Goal: Information Seeking & Learning: Check status

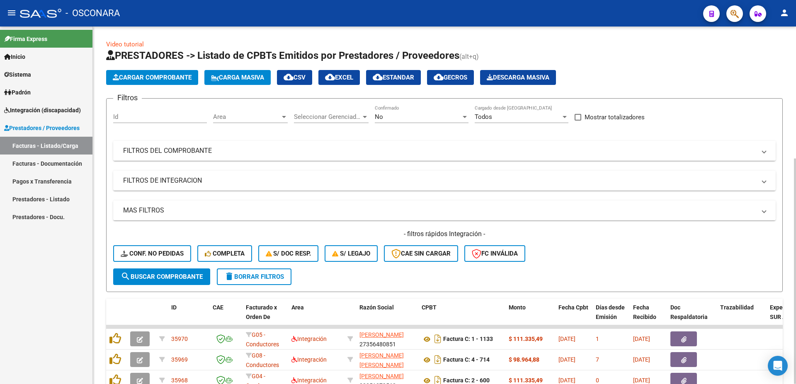
click at [152, 157] on mat-expansion-panel-header "FILTROS DEL COMPROBANTE" at bounding box center [444, 151] width 663 height 20
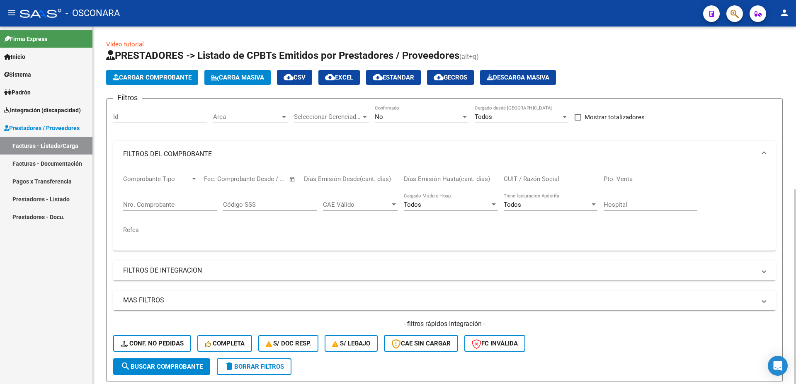
click at [170, 276] on mat-expansion-panel-header "FILTROS DE INTEGRACION" at bounding box center [444, 271] width 663 height 20
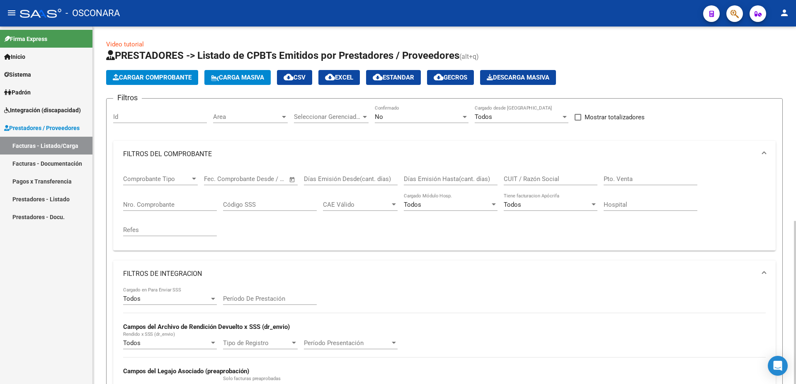
scroll to position [45, 0]
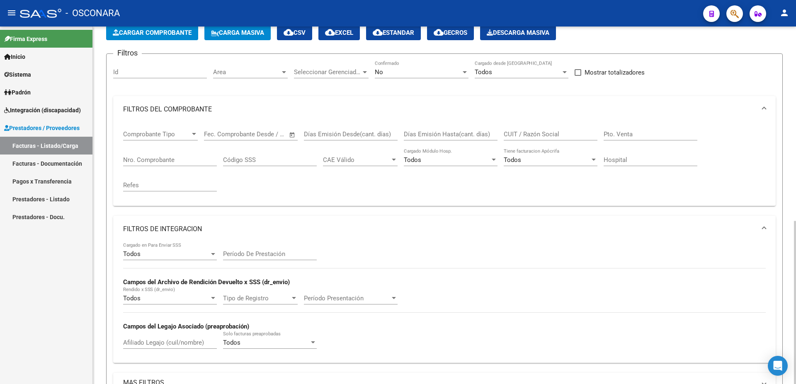
click at [150, 344] on input "Afiliado Legajo (cuil/nombre)" at bounding box center [170, 342] width 94 height 7
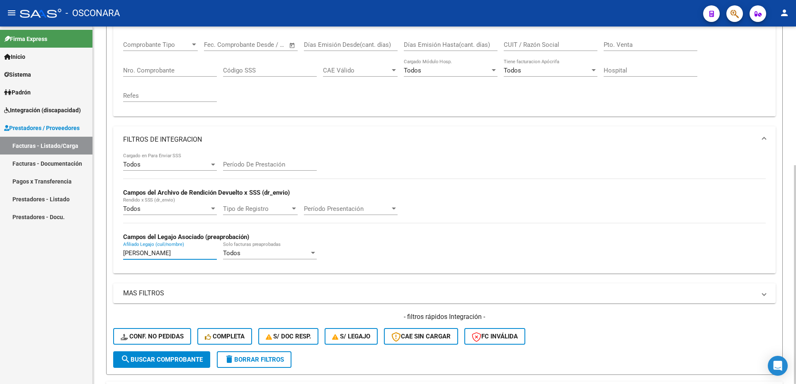
scroll to position [224, 0]
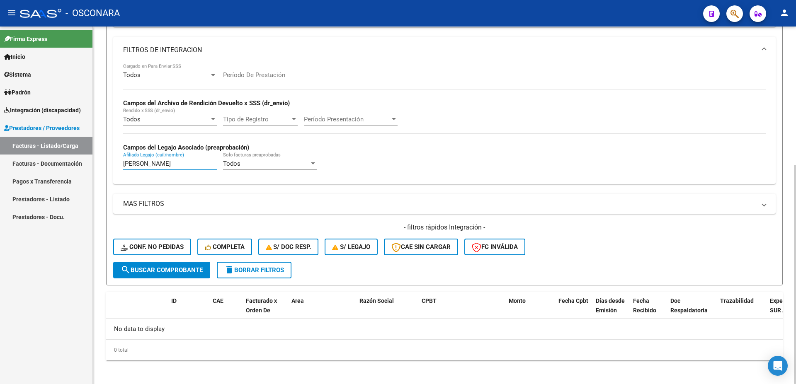
type input "[PERSON_NAME]"
click at [195, 271] on span "search Buscar Comprobante" at bounding box center [162, 270] width 82 height 7
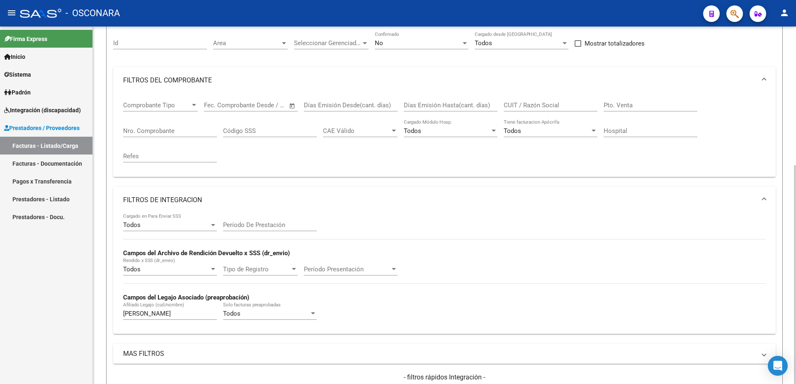
scroll to position [29, 0]
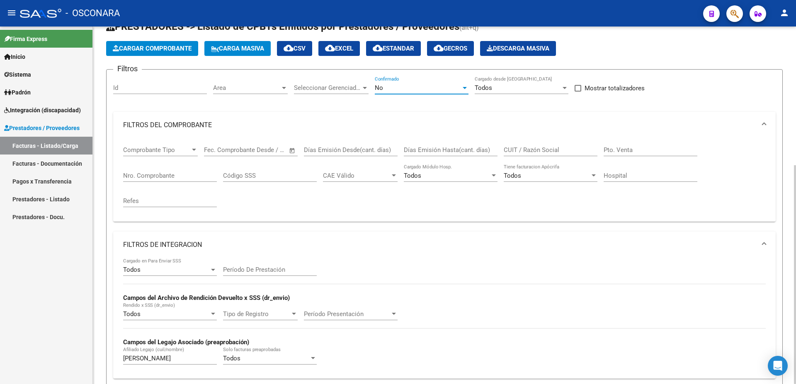
click at [392, 90] on div "No" at bounding box center [418, 87] width 86 height 7
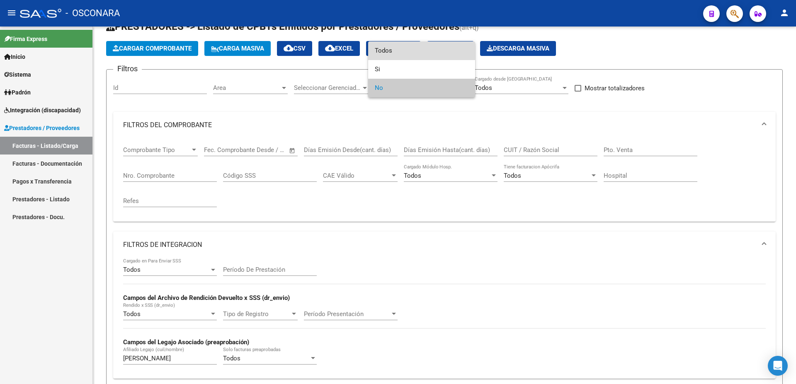
drag, startPoint x: 391, startPoint y: 53, endPoint x: 73, endPoint y: 172, distance: 339.1
click at [391, 53] on span "Todos" at bounding box center [422, 50] width 94 height 19
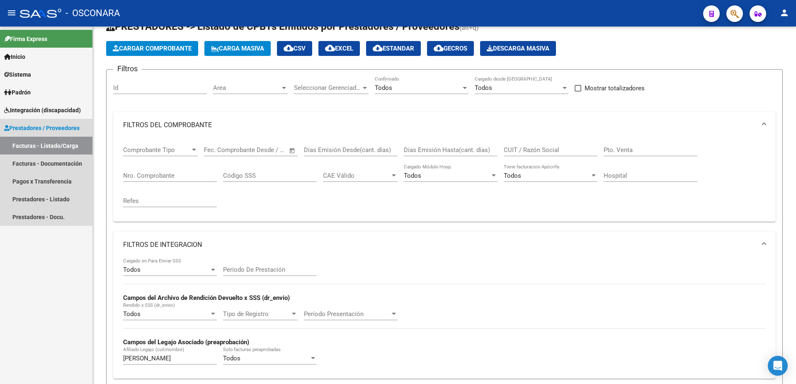
click at [65, 127] on span "Prestadores / Proveedores" at bounding box center [41, 128] width 75 height 9
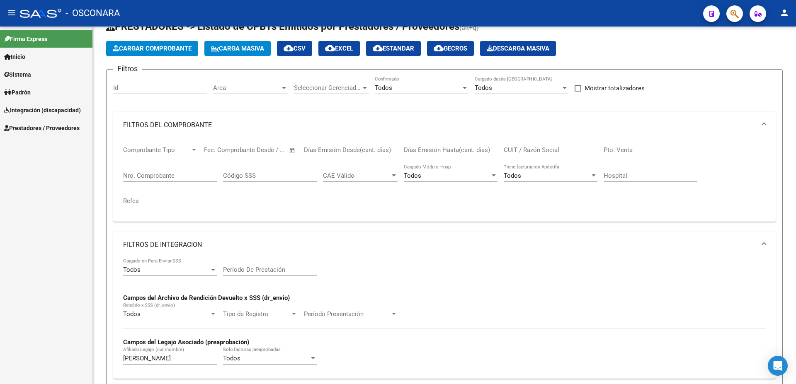
click at [65, 127] on span "Prestadores / Proveedores" at bounding box center [41, 128] width 75 height 9
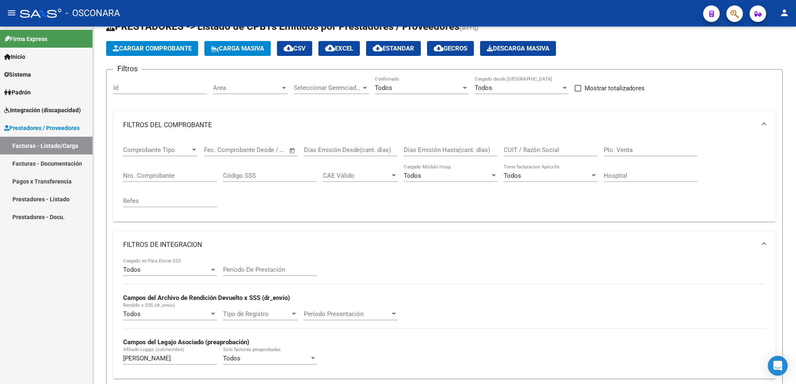
click at [72, 129] on span "Prestadores / Proveedores" at bounding box center [41, 128] width 75 height 9
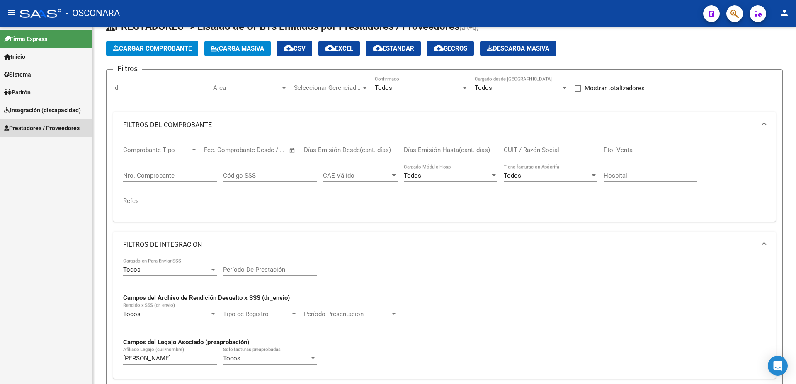
click at [72, 129] on span "Prestadores / Proveedores" at bounding box center [41, 128] width 75 height 9
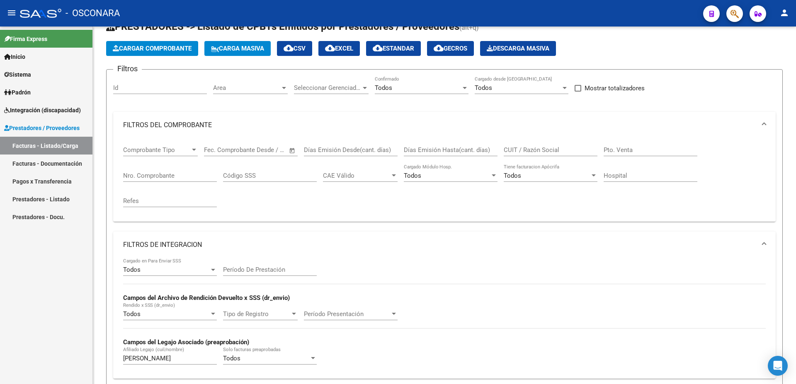
click at [64, 107] on span "Integración (discapacidad)" at bounding box center [42, 110] width 77 height 9
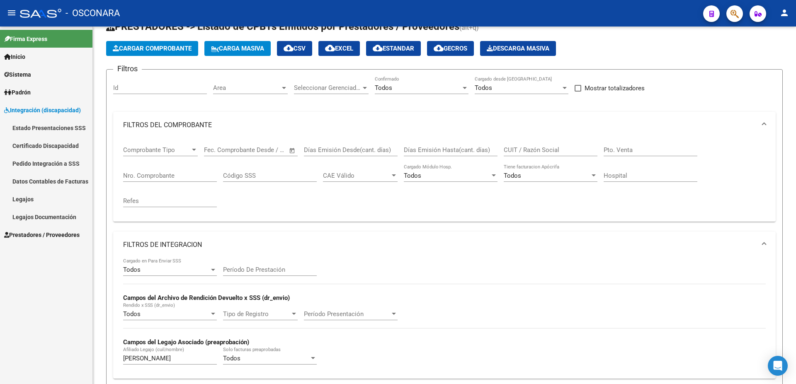
click at [50, 88] on link "Padrón" at bounding box center [46, 92] width 92 height 18
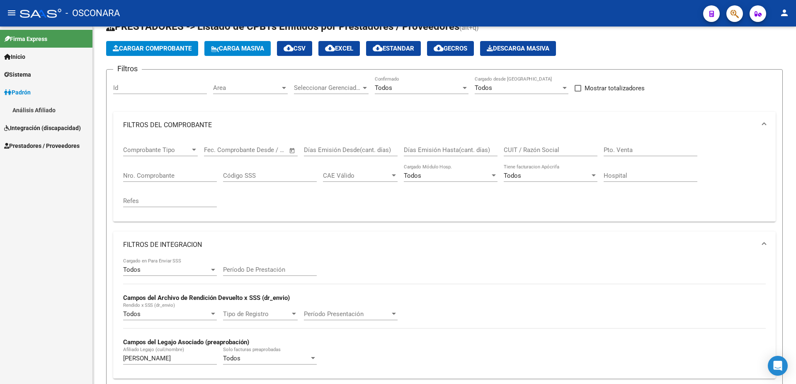
click at [41, 109] on link "Análisis Afiliado" at bounding box center [46, 110] width 92 height 18
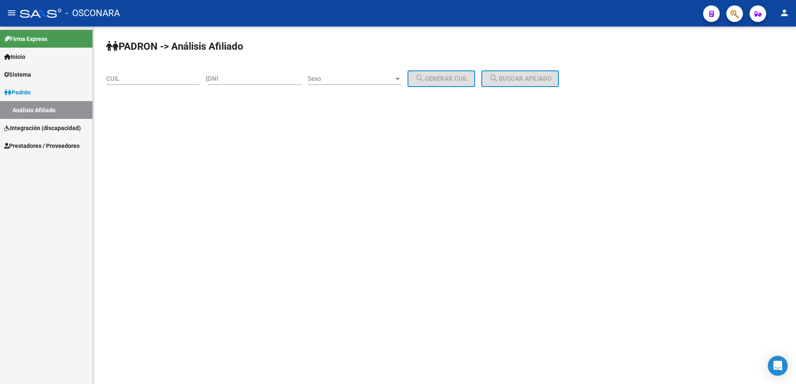
click at [47, 126] on span "Integración (discapacidad)" at bounding box center [42, 128] width 77 height 9
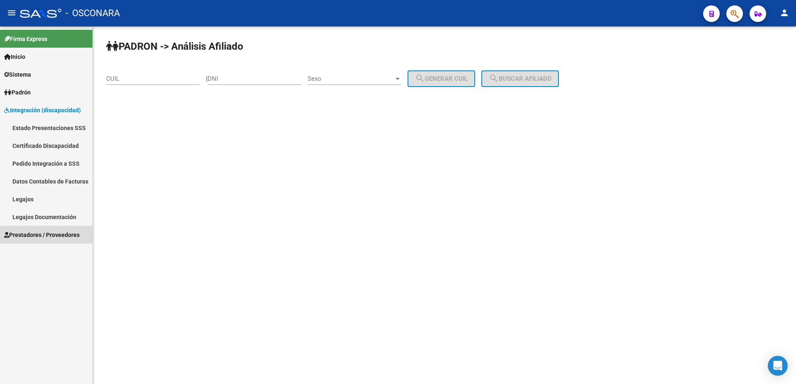
click at [52, 231] on span "Prestadores / Proveedores" at bounding box center [41, 235] width 75 height 9
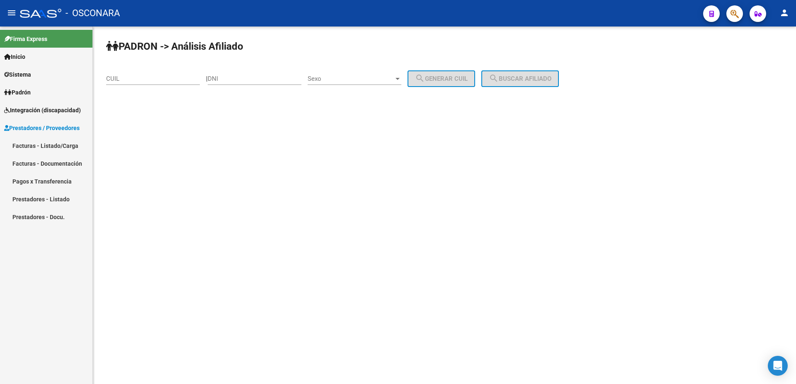
click at [60, 199] on link "Prestadores - Listado" at bounding box center [46, 199] width 92 height 18
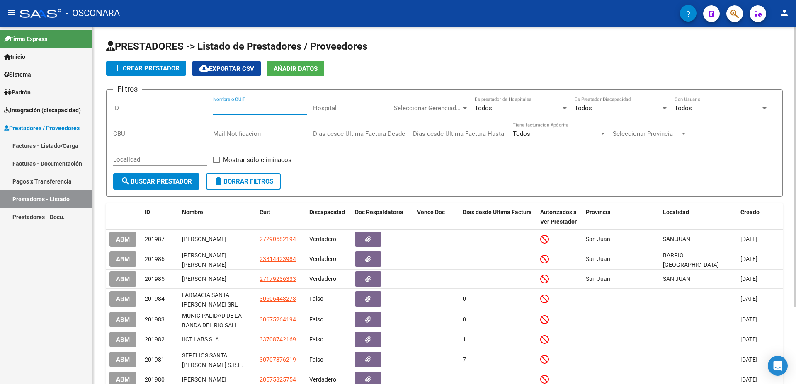
paste input "[PERSON_NAME]"
type input "[PERSON_NAME]"
click at [158, 183] on span "search Buscar Prestador" at bounding box center [156, 181] width 71 height 7
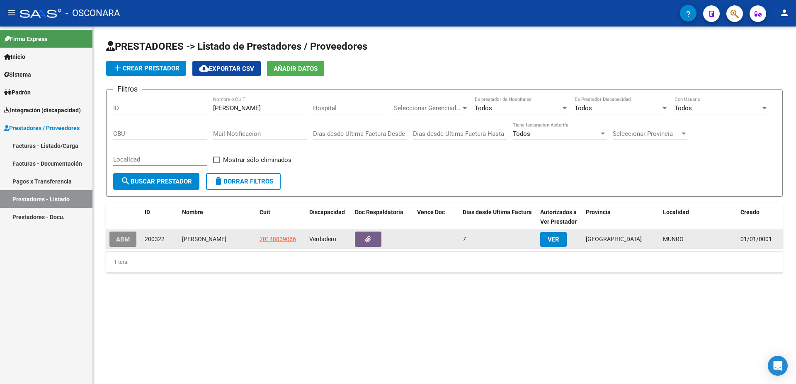
click at [114, 243] on button "ABM" at bounding box center [122, 239] width 27 height 15
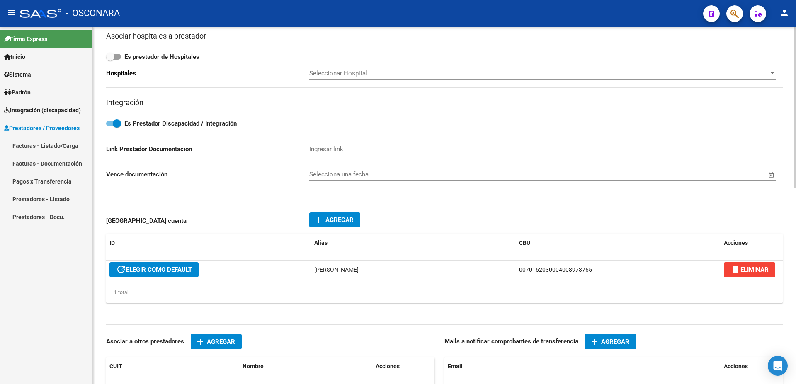
scroll to position [403, 0]
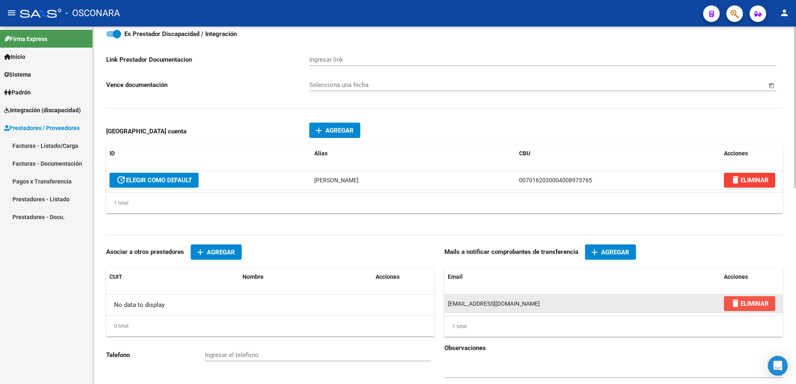
click at [749, 306] on span "delete ELIMINAR" at bounding box center [750, 303] width 38 height 7
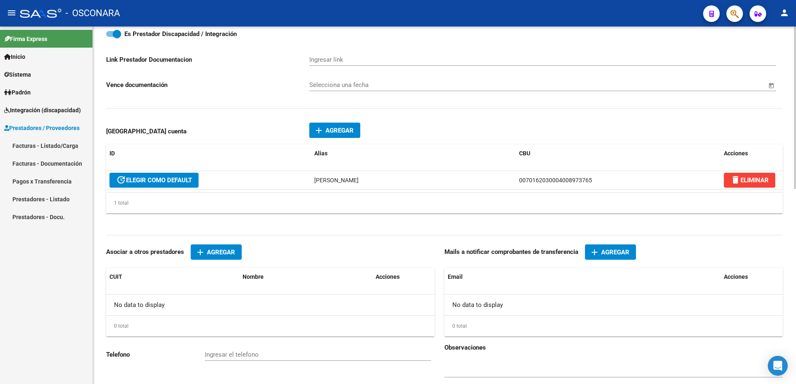
click at [619, 253] on span "Agregar" at bounding box center [615, 252] width 28 height 7
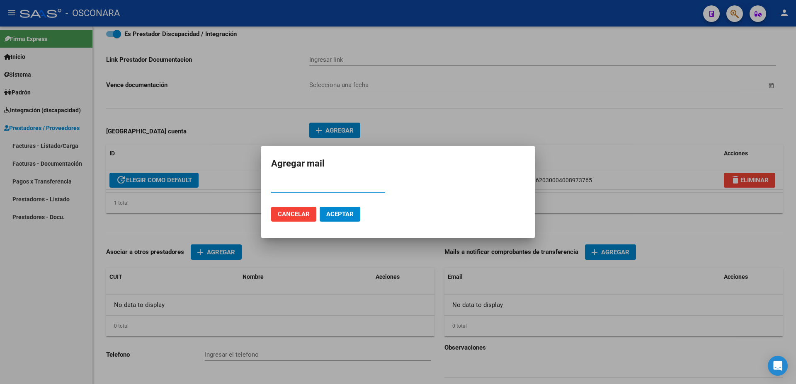
paste input "[PERSON_NAME]"
type input "b"
paste input "[EMAIL_ADDRESS][PERSON_NAME][DOMAIN_NAME]."
type input "[EMAIL_ADDRESS][PERSON_NAME][DOMAIN_NAME]"
click at [343, 214] on span "Aceptar" at bounding box center [339, 214] width 27 height 7
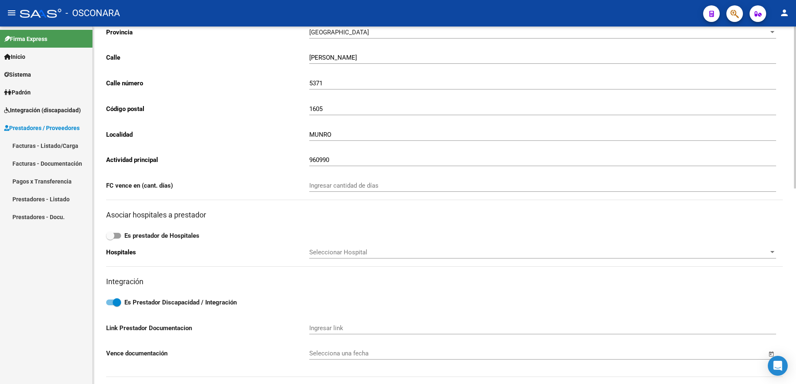
scroll to position [0, 0]
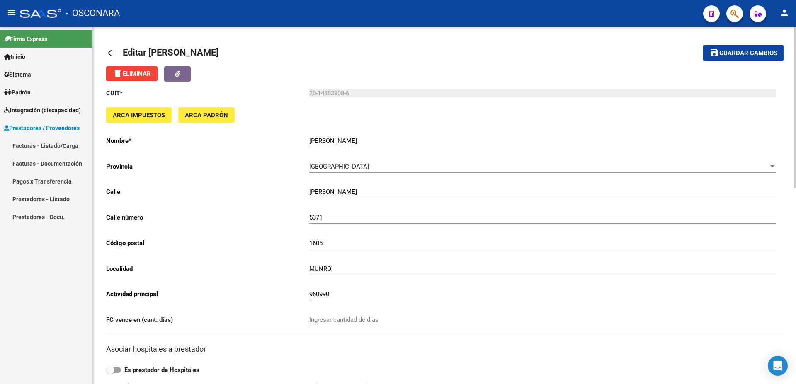
click at [746, 55] on span "Guardar cambios" at bounding box center [748, 53] width 58 height 7
click at [750, 54] on span "Guardar cambios" at bounding box center [748, 53] width 58 height 7
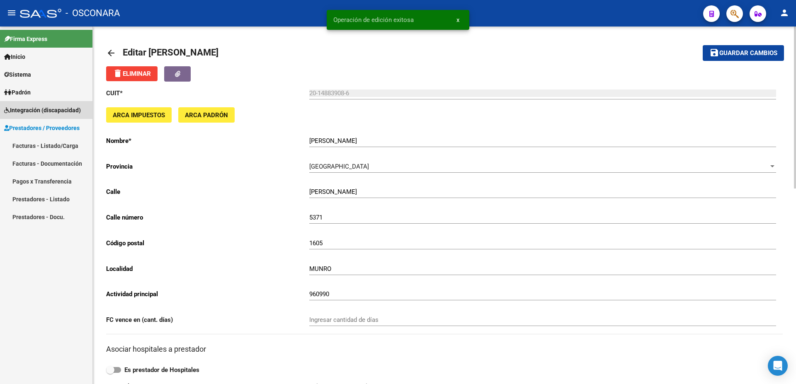
click at [31, 107] on span "Integración (discapacidad)" at bounding box center [42, 110] width 77 height 9
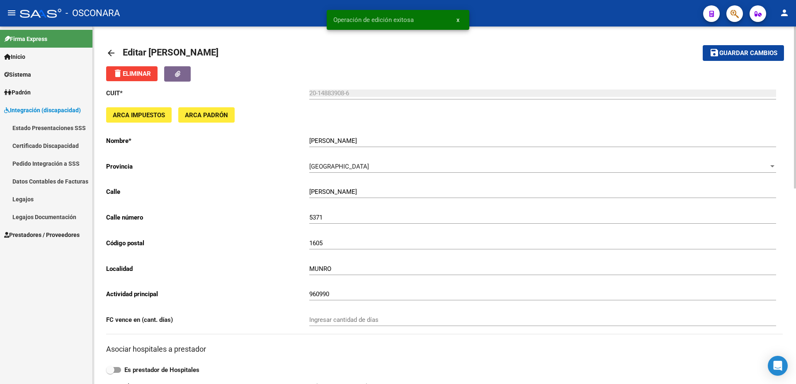
click at [41, 235] on span "Prestadores / Proveedores" at bounding box center [41, 235] width 75 height 9
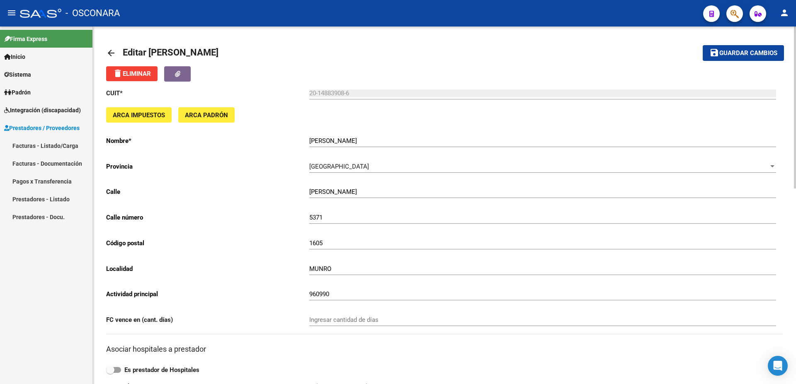
click at [53, 144] on link "Facturas - Listado/Carga" at bounding box center [46, 146] width 92 height 18
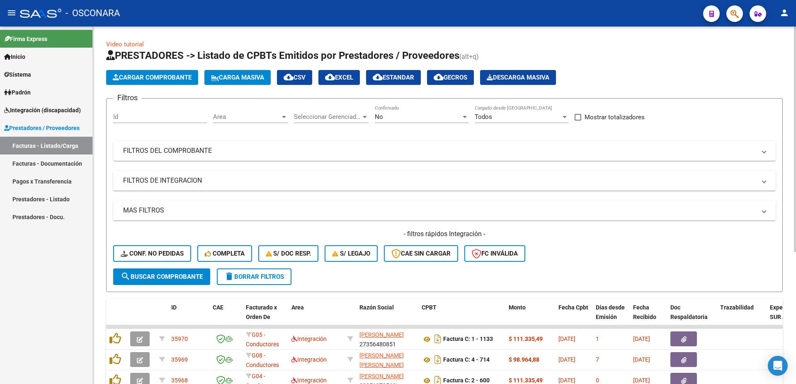
click at [206, 189] on mat-expansion-panel-header "FILTROS DE INTEGRACION" at bounding box center [444, 181] width 663 height 20
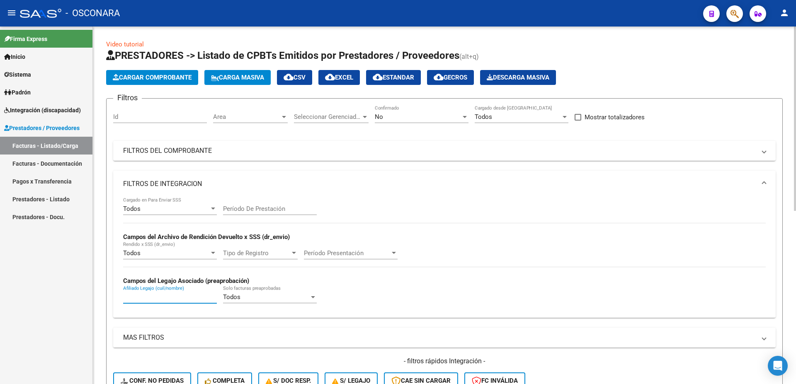
paste input "59470822"
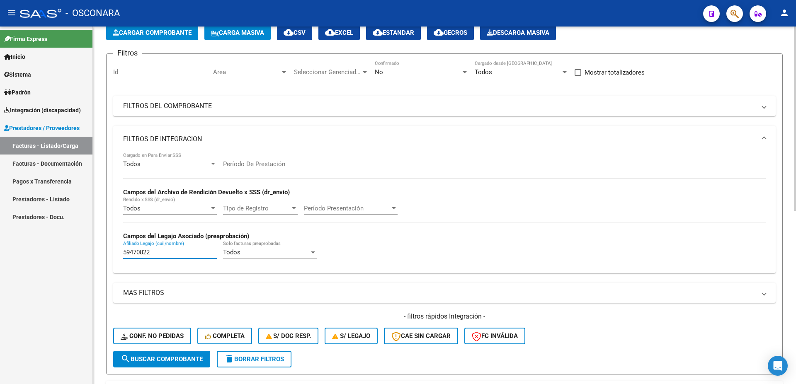
click at [183, 363] on button "search Buscar Comprobante" at bounding box center [161, 359] width 97 height 17
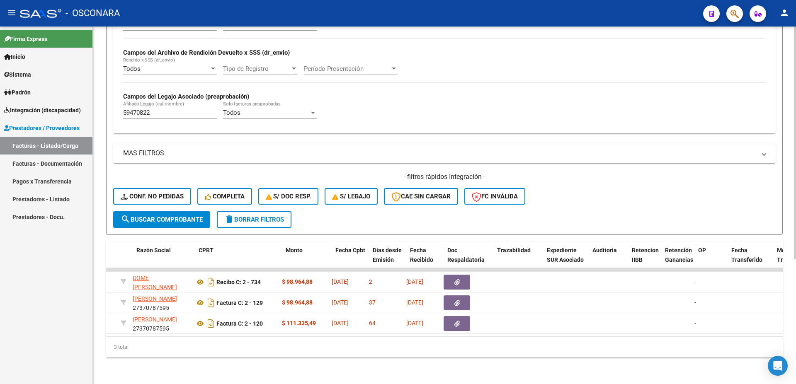
scroll to position [0, 223]
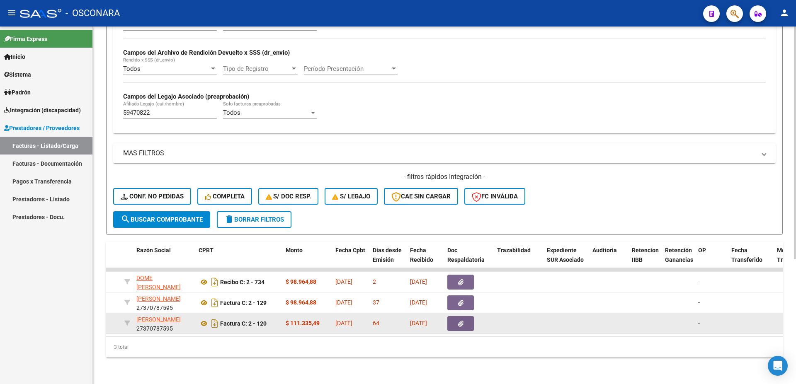
click at [456, 317] on button "button" at bounding box center [460, 323] width 27 height 15
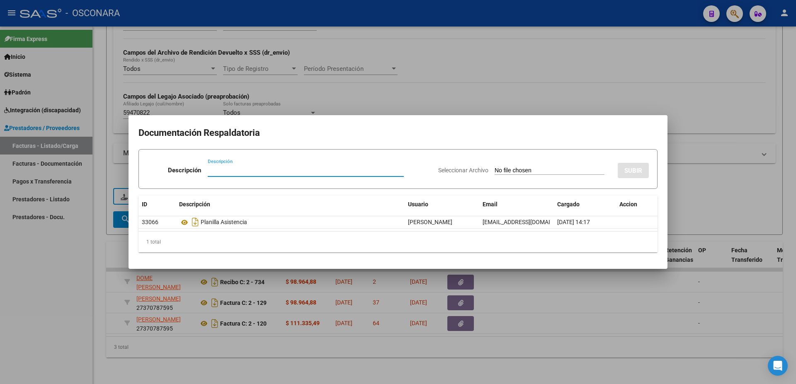
click at [615, 321] on div at bounding box center [398, 192] width 796 height 384
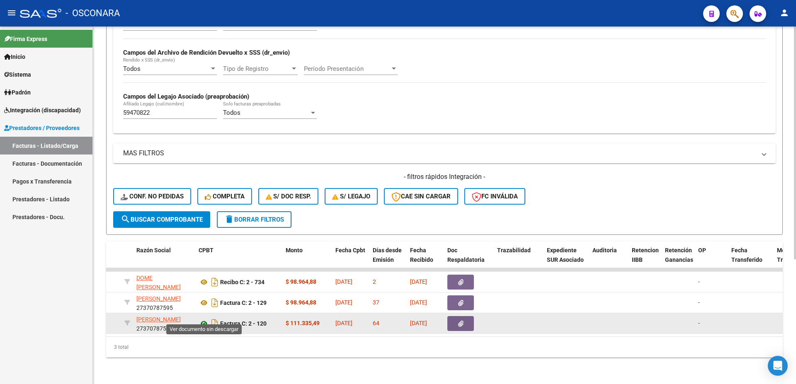
click at [202, 319] on icon at bounding box center [204, 324] width 11 height 10
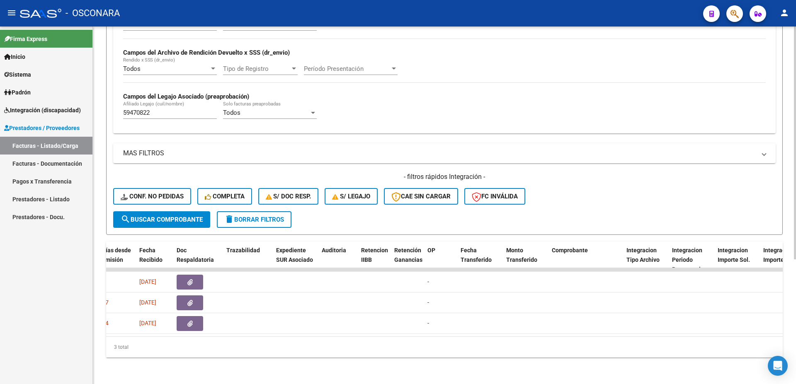
scroll to position [0, 417]
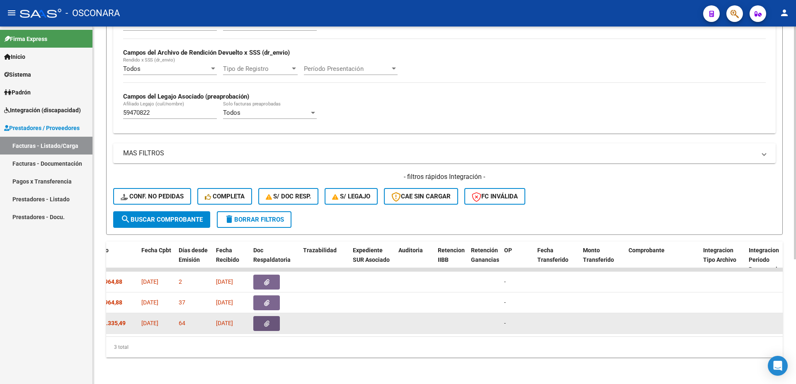
click at [266, 321] on button "button" at bounding box center [266, 323] width 27 height 15
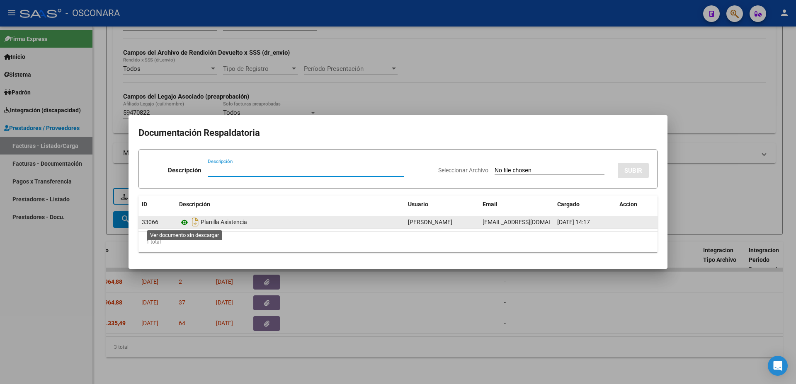
click at [183, 221] on icon at bounding box center [184, 223] width 11 height 10
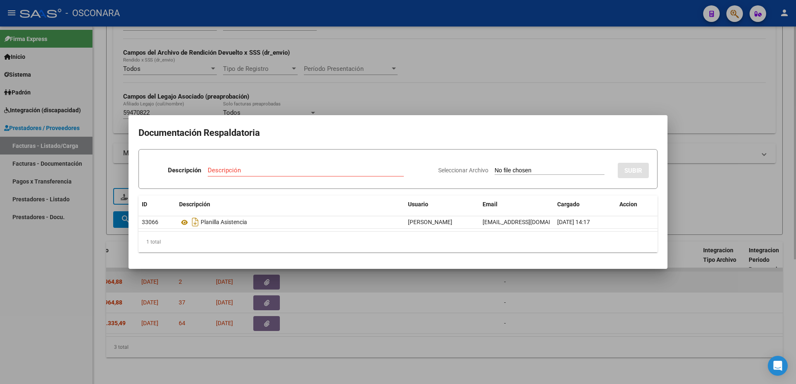
click at [635, 284] on div at bounding box center [398, 192] width 796 height 384
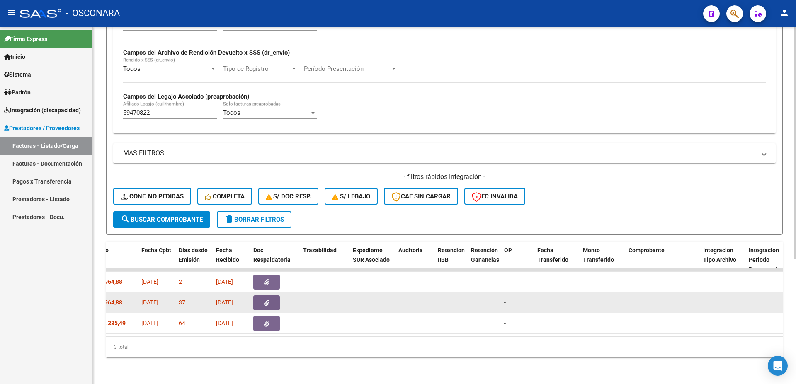
click at [264, 296] on button "button" at bounding box center [266, 303] width 27 height 15
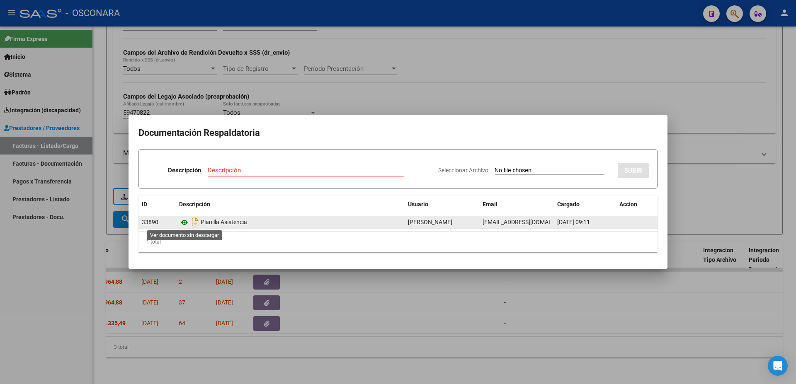
click at [185, 224] on icon at bounding box center [184, 223] width 11 height 10
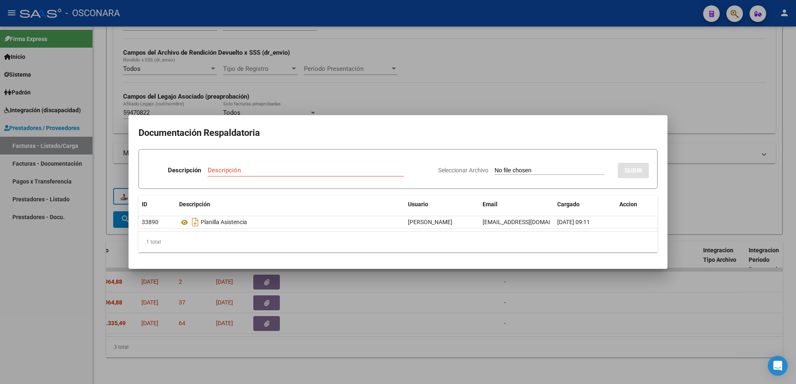
click at [734, 176] on div at bounding box center [398, 192] width 796 height 384
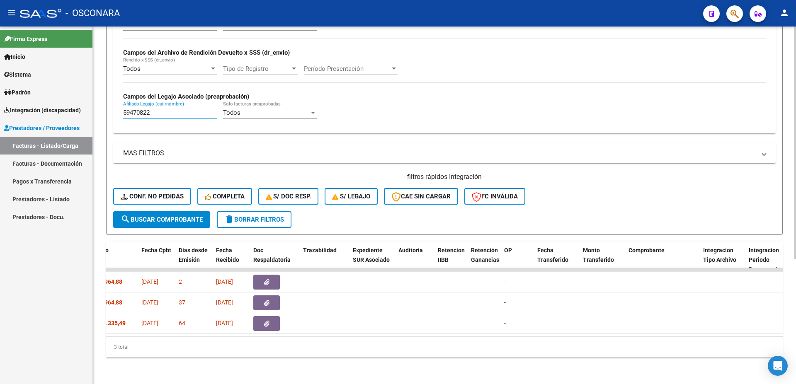
drag, startPoint x: 0, startPoint y: 95, endPoint x: 0, endPoint y: 89, distance: 5.8
click at [123, 109] on input "59470822" at bounding box center [170, 112] width 94 height 7
paste input "57827813"
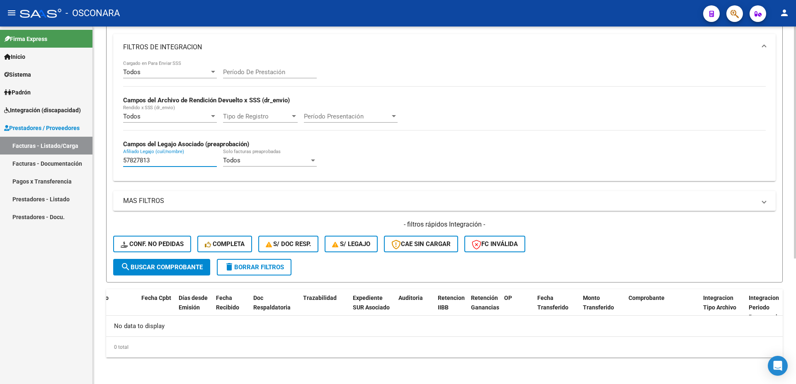
scroll to position [137, 0]
type input "57827813"
click at [24, 90] on span "Padrón" at bounding box center [17, 92] width 27 height 9
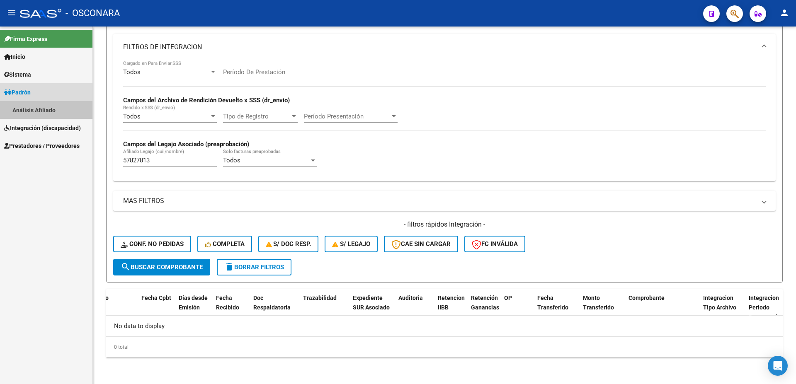
click at [44, 112] on link "Análisis Afiliado" at bounding box center [46, 110] width 92 height 18
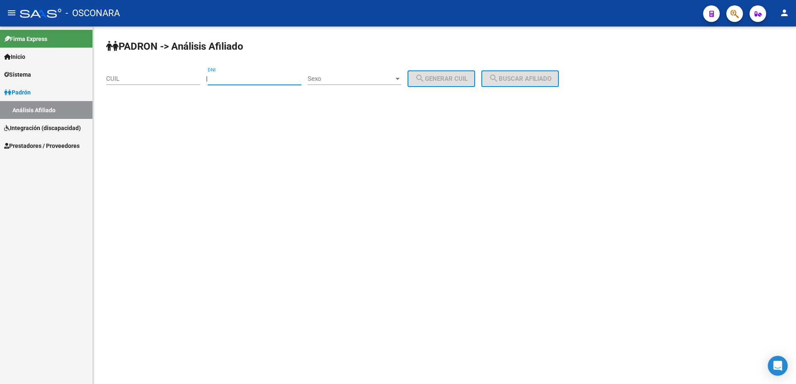
click at [254, 75] on input "DNI" at bounding box center [255, 78] width 94 height 7
click at [352, 78] on span "Sexo" at bounding box center [351, 78] width 86 height 7
click at [351, 80] on span "Masculino" at bounding box center [365, 79] width 94 height 19
click at [253, 81] on input "DNI" at bounding box center [255, 78] width 94 height 7
click at [219, 77] on input "DNI" at bounding box center [255, 78] width 94 height 7
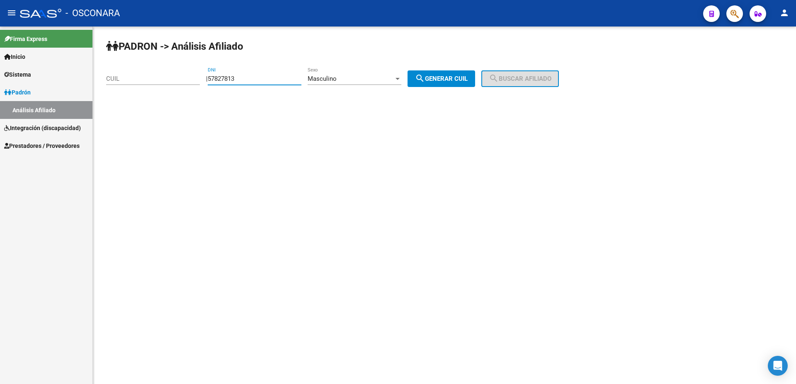
type input "57827813"
click at [445, 76] on span "search Generar CUIL" at bounding box center [441, 78] width 53 height 7
type input "20-57827813-4"
click at [545, 75] on button "search Buscar afiliado" at bounding box center [520, 78] width 78 height 17
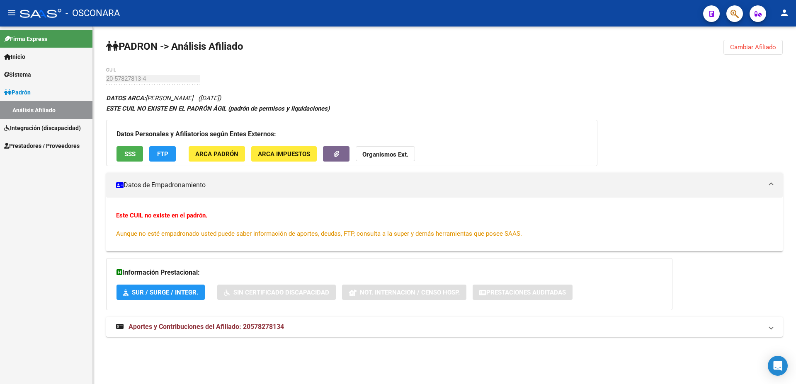
click at [267, 328] on span "Aportes y Contribuciones del Afiliado: 20578278134" at bounding box center [207, 327] width 156 height 8
